Goal: Find specific page/section: Find specific page/section

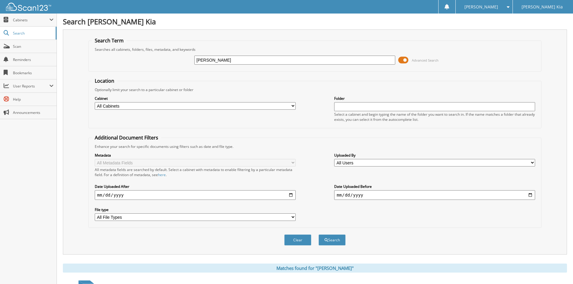
drag, startPoint x: 239, startPoint y: 63, endPoint x: 191, endPoint y: 64, distance: 47.9
click at [191, 64] on div "[PERSON_NAME] Advanced Search" at bounding box center [315, 60] width 447 height 16
type input "[PERSON_NAME]"
click at [319, 235] on button "Search" at bounding box center [332, 240] width 27 height 11
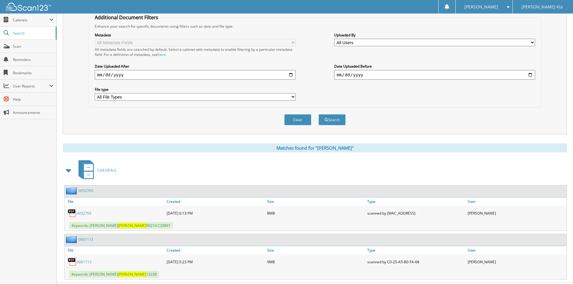
click at [84, 262] on link "0061113" at bounding box center [84, 262] width 15 height 5
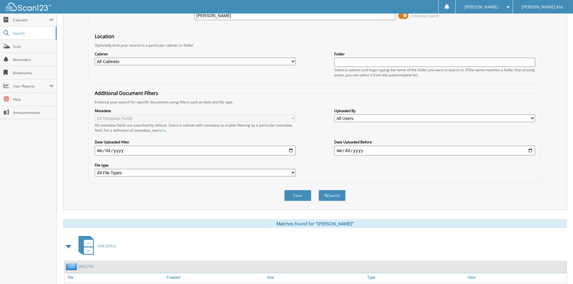
scroll to position [0, 0]
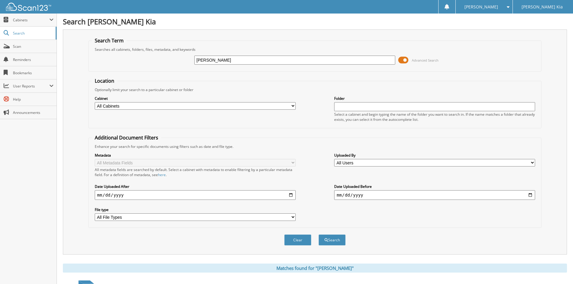
drag, startPoint x: 223, startPoint y: 59, endPoint x: 168, endPoint y: 59, distance: 54.5
click at [168, 59] on div "gagnon Advanced Search" at bounding box center [315, 60] width 447 height 16
type input "simou"
click at [319, 235] on button "Search" at bounding box center [332, 240] width 27 height 11
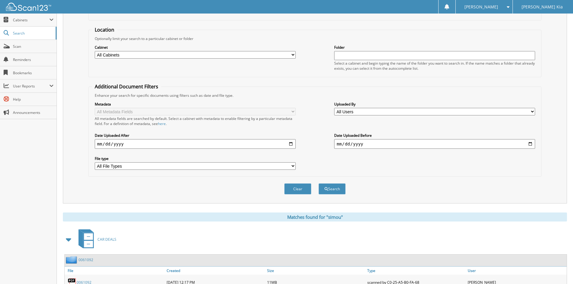
scroll to position [85, 0]
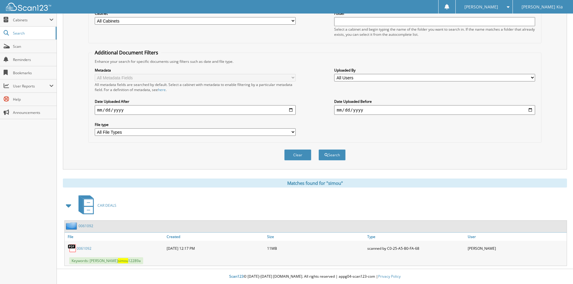
click at [92, 251] on div "0061092" at bounding box center [115, 249] width 101 height 12
click at [87, 250] on link "0061092" at bounding box center [84, 248] width 15 height 5
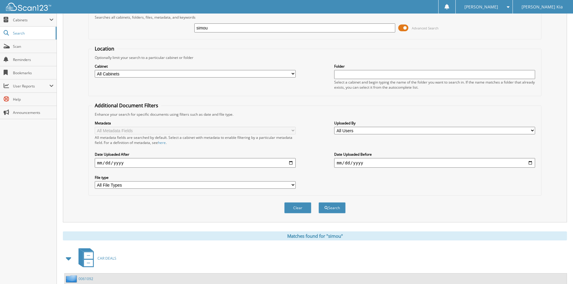
scroll to position [0, 0]
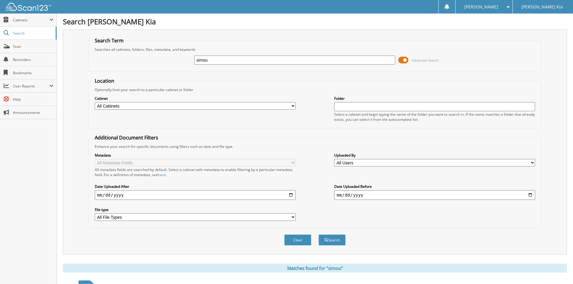
drag, startPoint x: 248, startPoint y: 62, endPoint x: 190, endPoint y: 60, distance: 58.1
click at [190, 60] on div "simou Advanced Search" at bounding box center [315, 60] width 447 height 16
type input "[PERSON_NAME]"
click at [319, 235] on button "Search" at bounding box center [332, 240] width 27 height 11
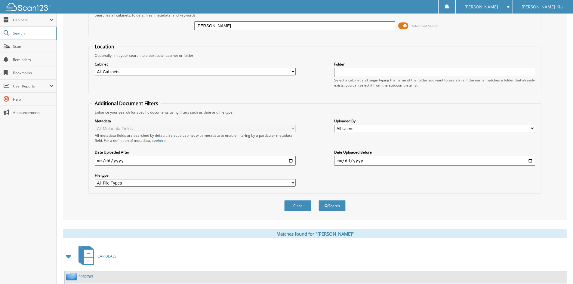
scroll to position [134, 0]
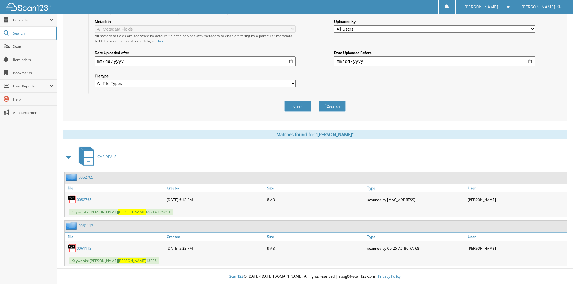
click at [88, 247] on link "0061113" at bounding box center [84, 248] width 15 height 5
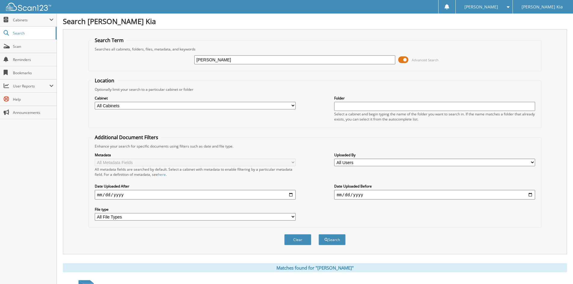
scroll to position [0, 0]
drag, startPoint x: 244, startPoint y: 60, endPoint x: 189, endPoint y: 61, distance: 54.5
click at [189, 61] on div "[PERSON_NAME] Advanced Search" at bounding box center [315, 60] width 447 height 16
